Goal: Task Accomplishment & Management: Manage account settings

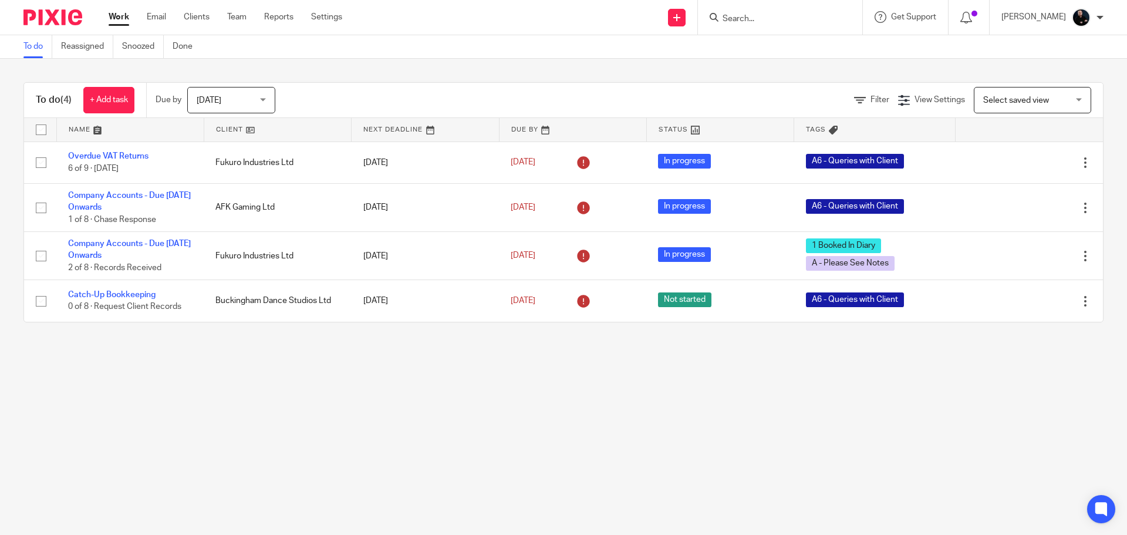
click at [805, 23] on input "Search" at bounding box center [774, 19] width 106 height 11
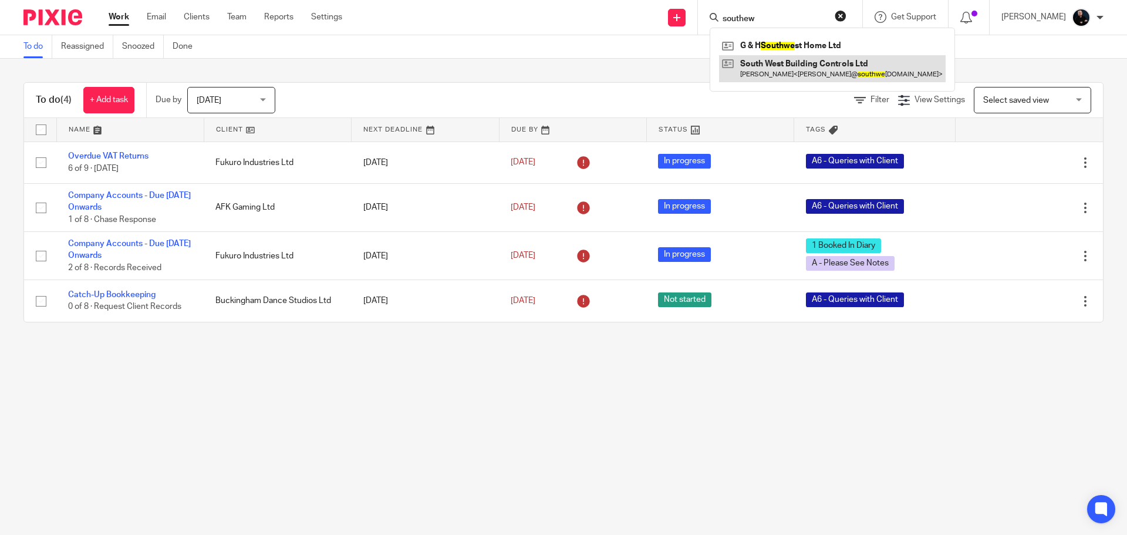
type input "southew"
click at [796, 73] on link at bounding box center [832, 68] width 227 height 27
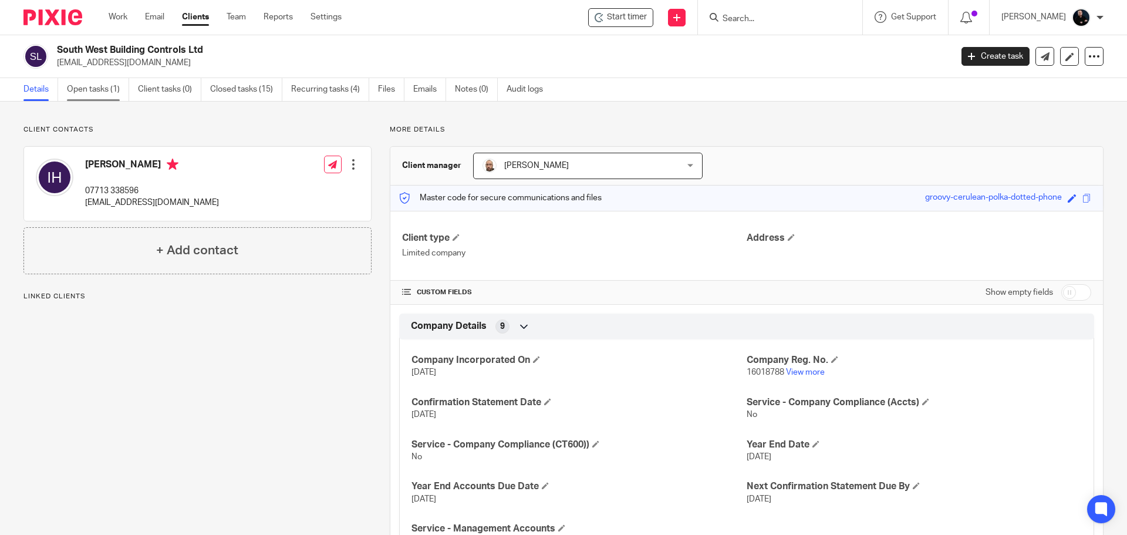
click at [117, 88] on link "Open tasks (1)" at bounding box center [98, 89] width 62 height 23
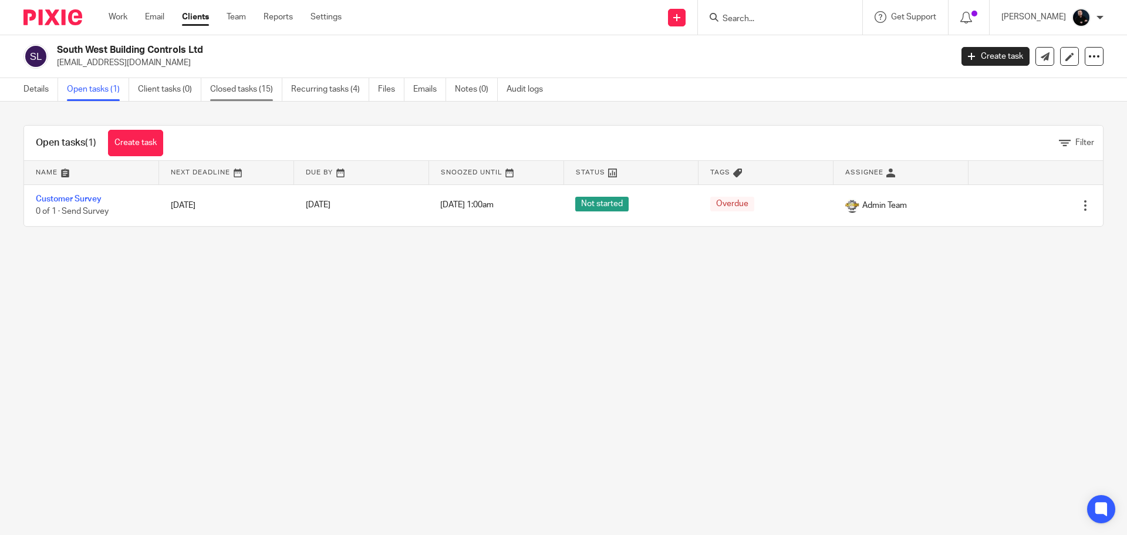
click at [254, 93] on link "Closed tasks (15)" at bounding box center [246, 89] width 72 height 23
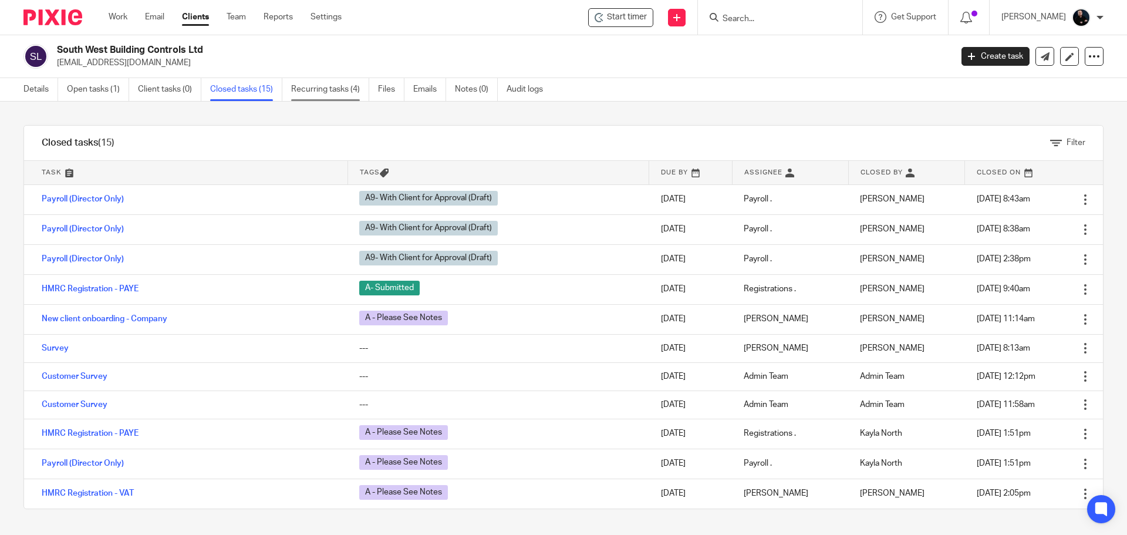
click at [330, 92] on link "Recurring tasks (4)" at bounding box center [330, 89] width 78 height 23
